Goal: Check status

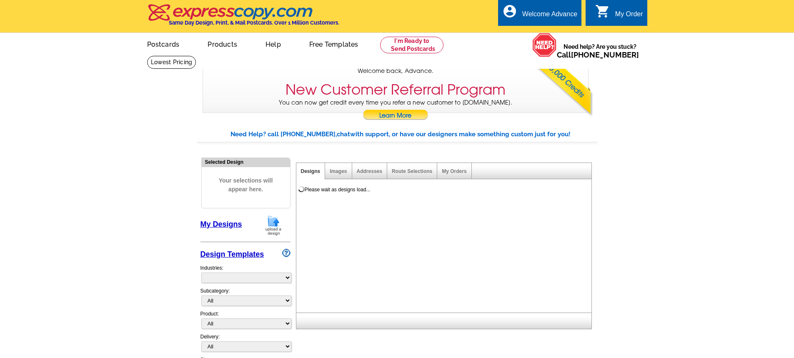
select select "785"
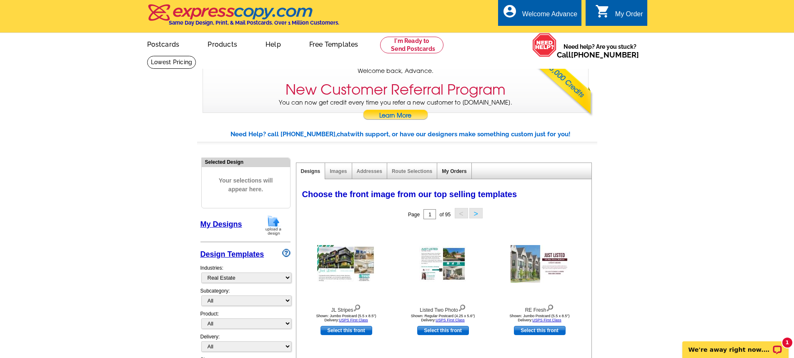
click at [464, 171] on link "My Orders" at bounding box center [454, 171] width 25 height 6
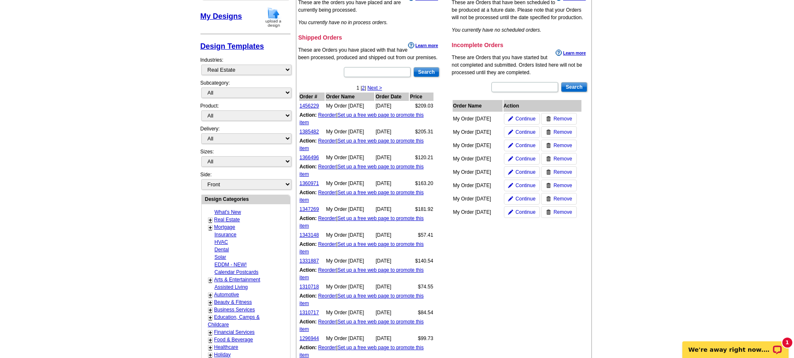
scroll to position [208, 0]
click at [308, 107] on link "1456229" at bounding box center [310, 105] width 20 height 6
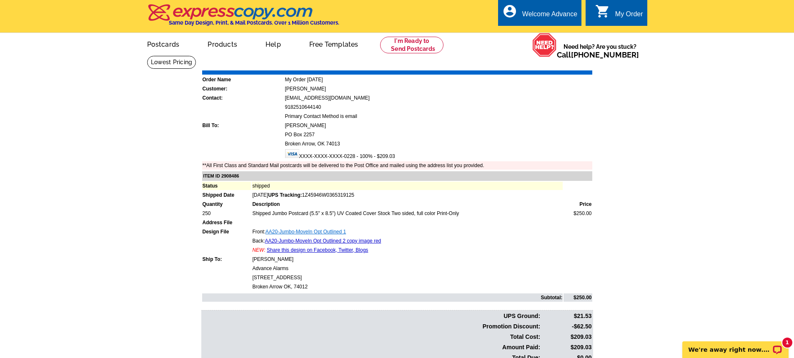
click at [292, 234] on link "AA20-Jumbo-MoveIn Opt Outlined 1" at bounding box center [305, 232] width 80 height 6
click at [771, 352] on div "1 We're away right now. Please check back later!" at bounding box center [735, 349] width 106 height 17
